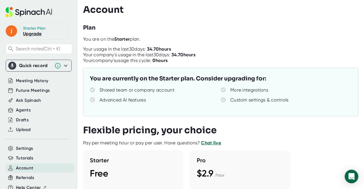
scroll to position [32, 0]
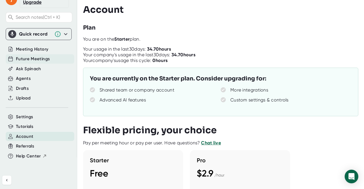
click at [49, 61] on div "Future Meetings" at bounding box center [40, 58] width 69 height 9
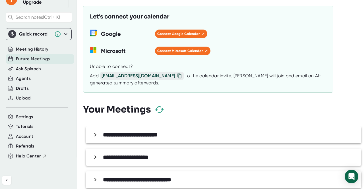
click at [158, 111] on icon "button" at bounding box center [159, 110] width 10 height 10
click at [158, 133] on b "**********" at bounding box center [130, 135] width 55 height 6
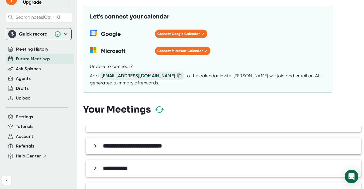
scroll to position [477, 0]
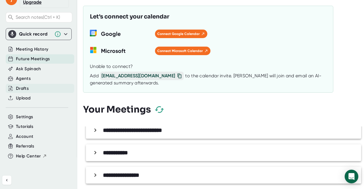
click at [35, 90] on div "Drafts" at bounding box center [40, 88] width 69 height 9
